Goal: Information Seeking & Learning: Understand process/instructions

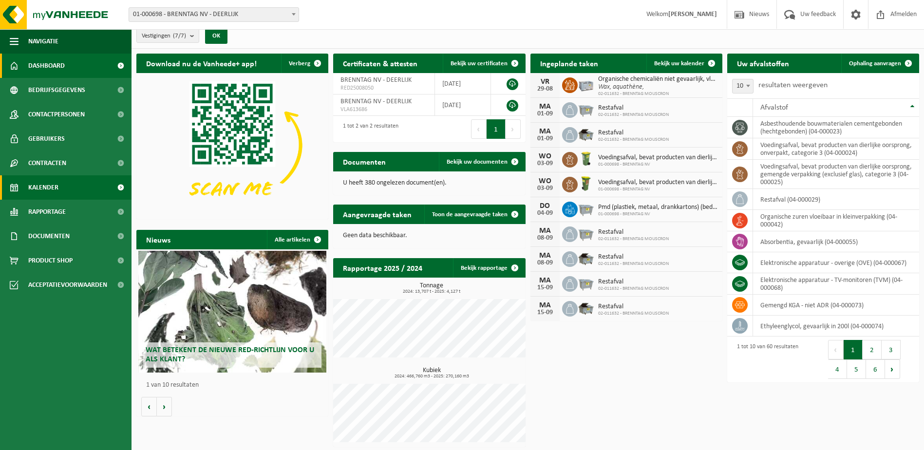
scroll to position [7, 0]
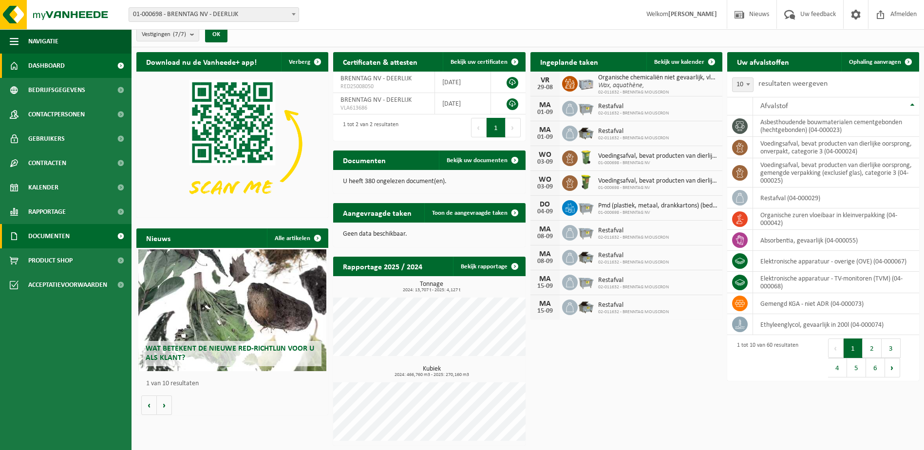
click at [121, 236] on span at bounding box center [121, 236] width 22 height 24
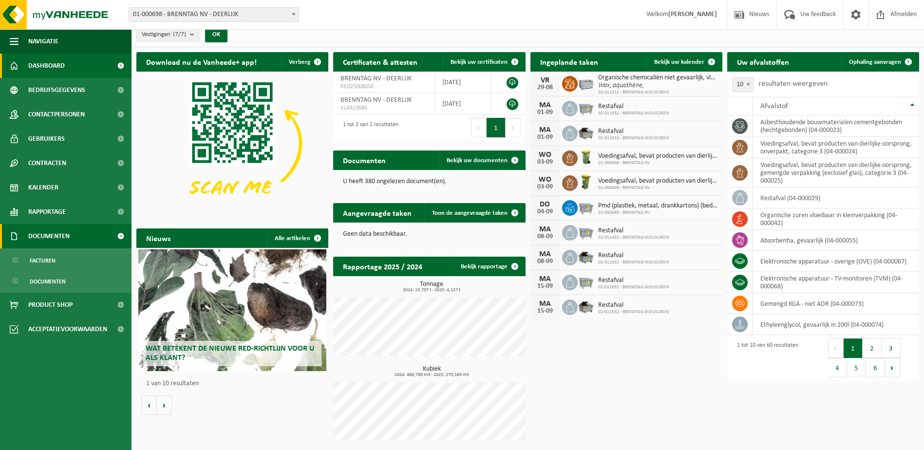
click at [121, 236] on span at bounding box center [121, 236] width 22 height 24
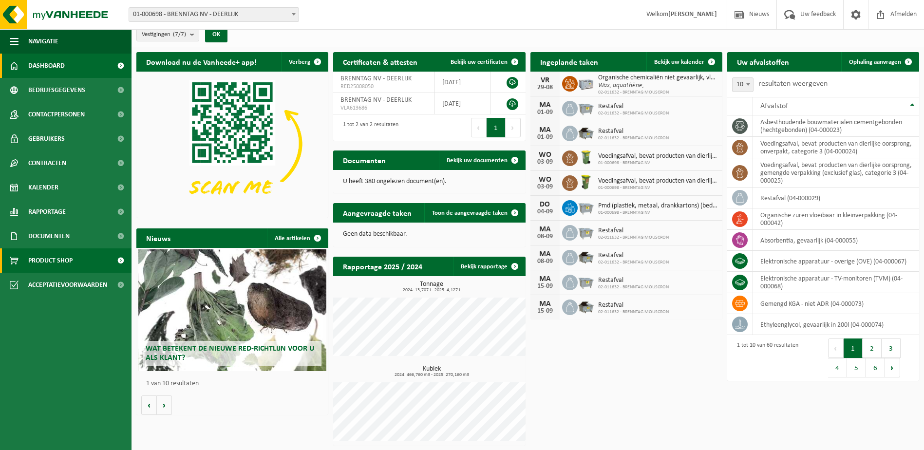
click at [119, 263] on span at bounding box center [121, 260] width 22 height 24
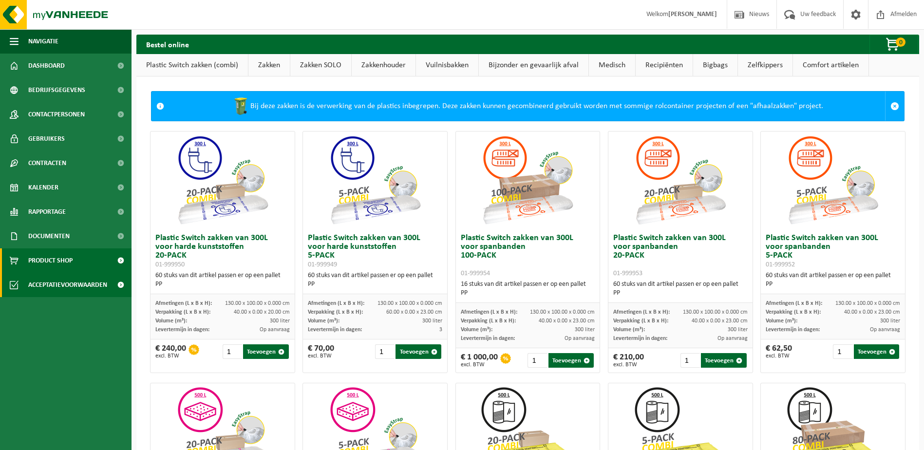
click at [119, 286] on span at bounding box center [121, 285] width 22 height 24
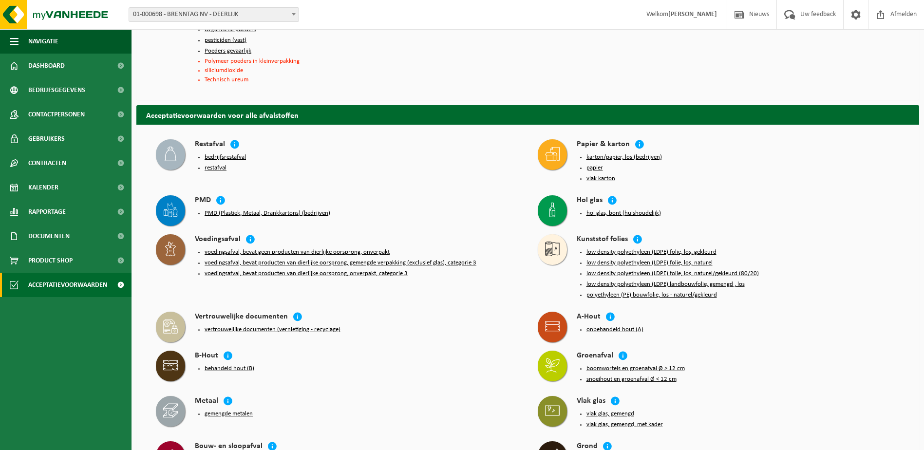
scroll to position [1009, 0]
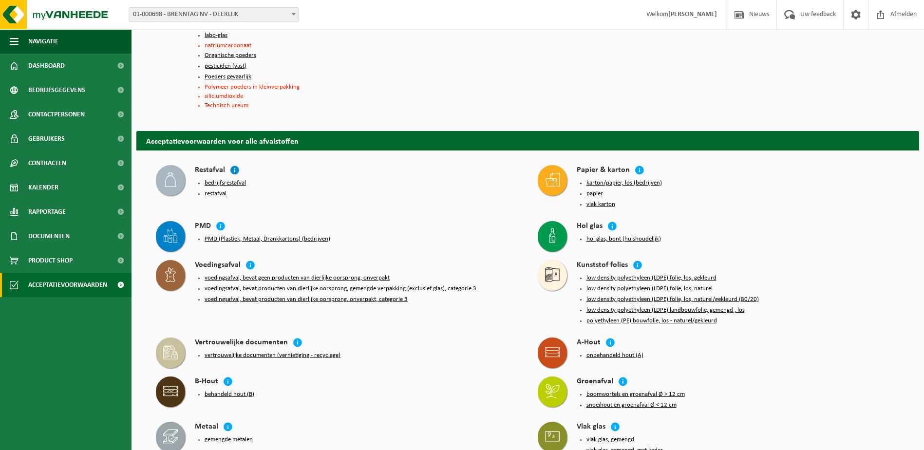
click at [232, 165] on icon at bounding box center [235, 170] width 10 height 10
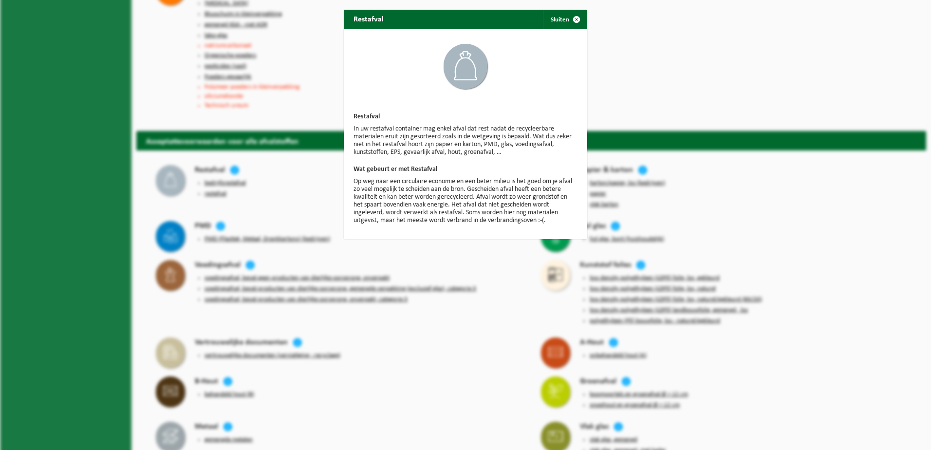
click at [293, 150] on div "Restafval Sluiten Restafval In uw restafval container mag enkel afval dat rest …" at bounding box center [465, 225] width 931 height 450
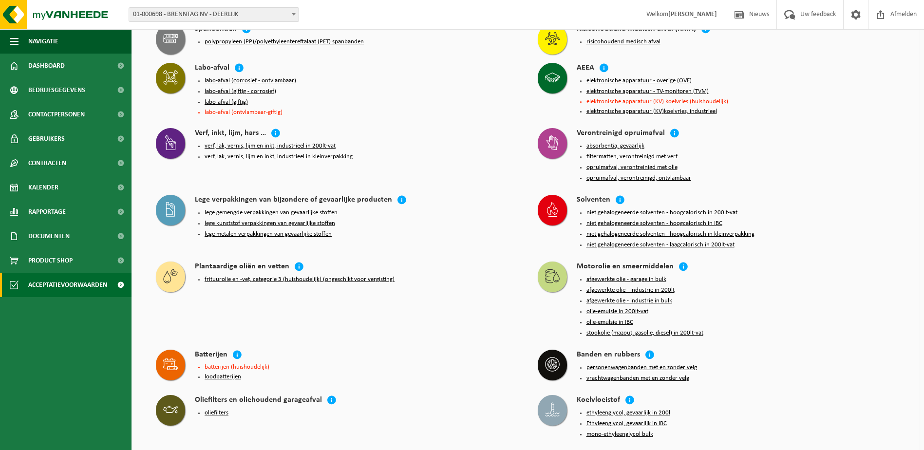
scroll to position [1739, 0]
